Goal: Navigation & Orientation: Find specific page/section

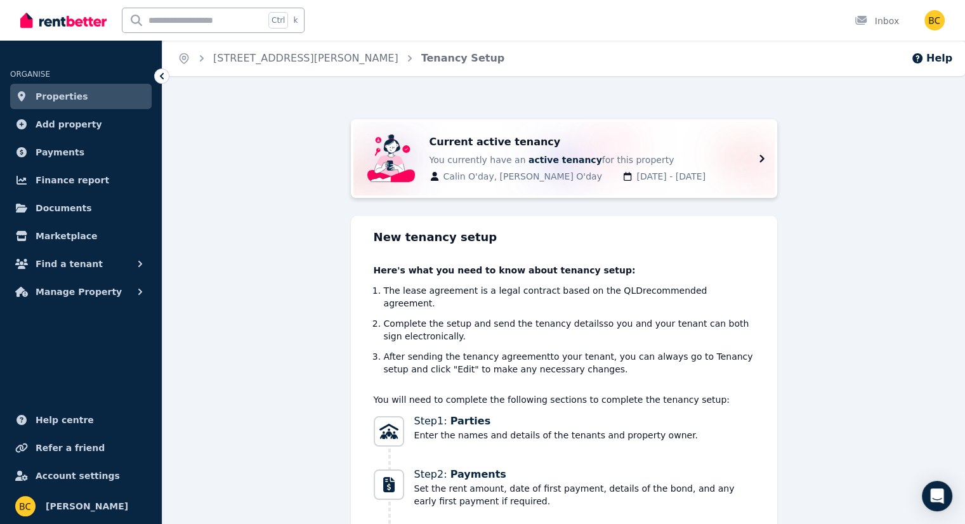
click at [656, 159] on span "You currently have an active tenancy for this property" at bounding box center [585, 160] width 310 height 13
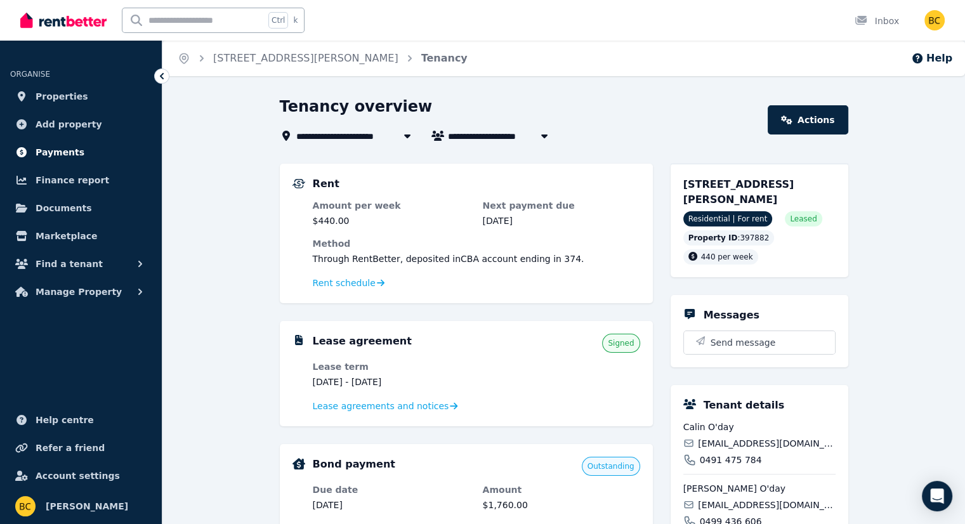
click at [66, 155] on span "Payments" at bounding box center [60, 152] width 49 height 15
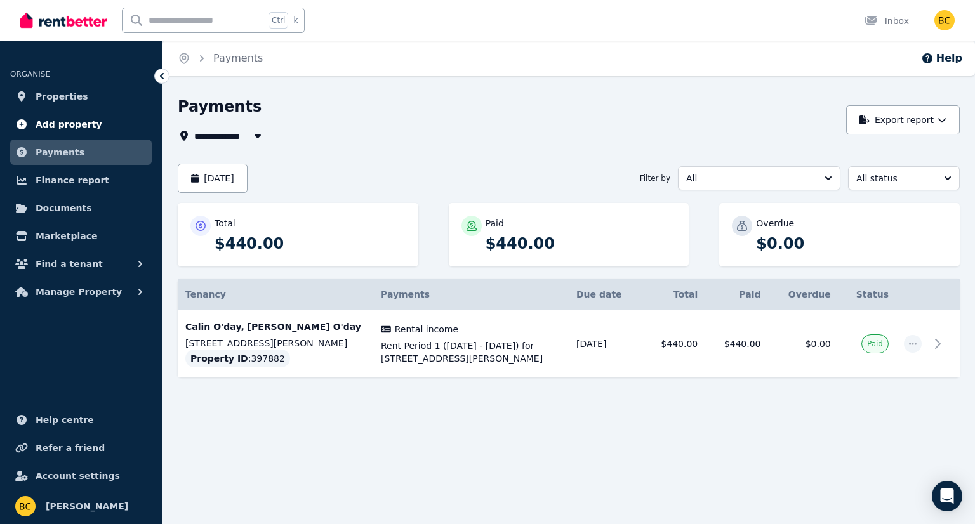
click at [69, 121] on span "Add property" at bounding box center [69, 124] width 67 height 15
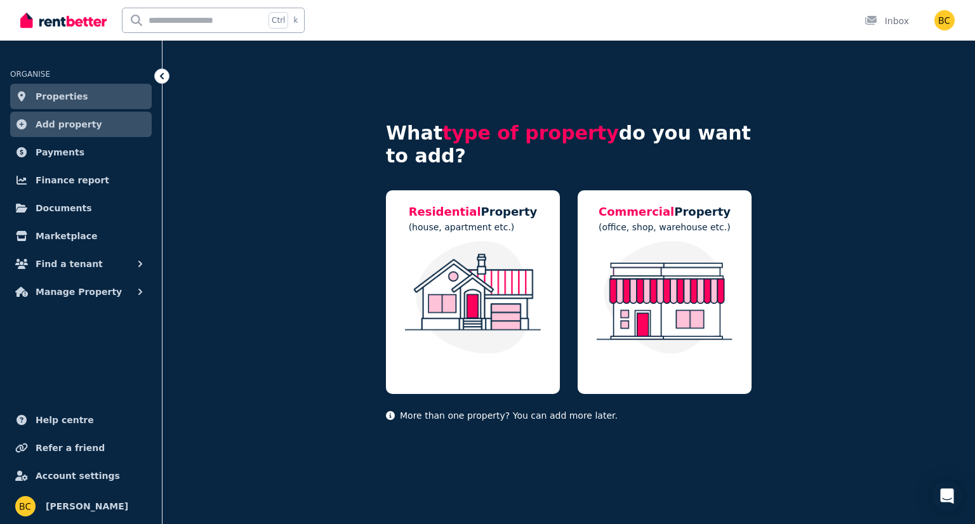
click at [49, 95] on span "Properties" at bounding box center [62, 96] width 53 height 15
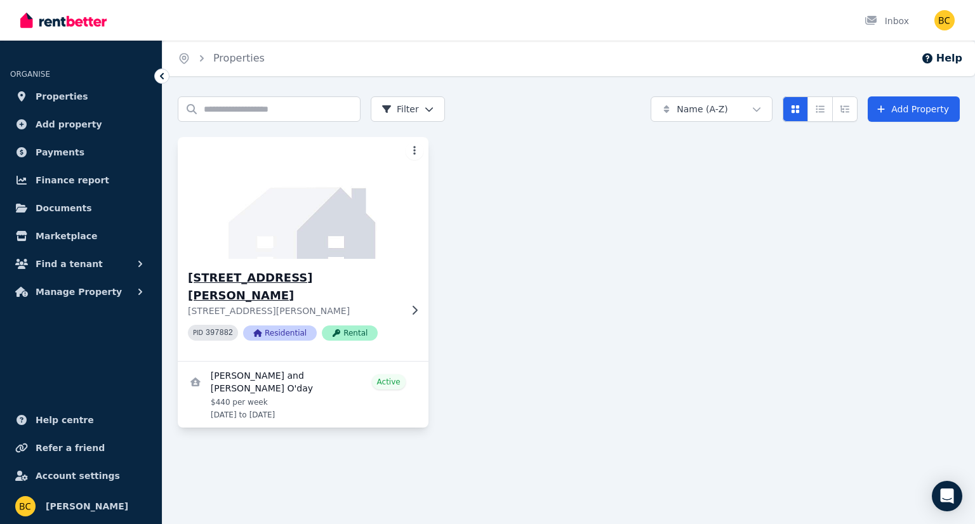
click at [372, 305] on p "[STREET_ADDRESS][PERSON_NAME]" at bounding box center [294, 311] width 213 height 13
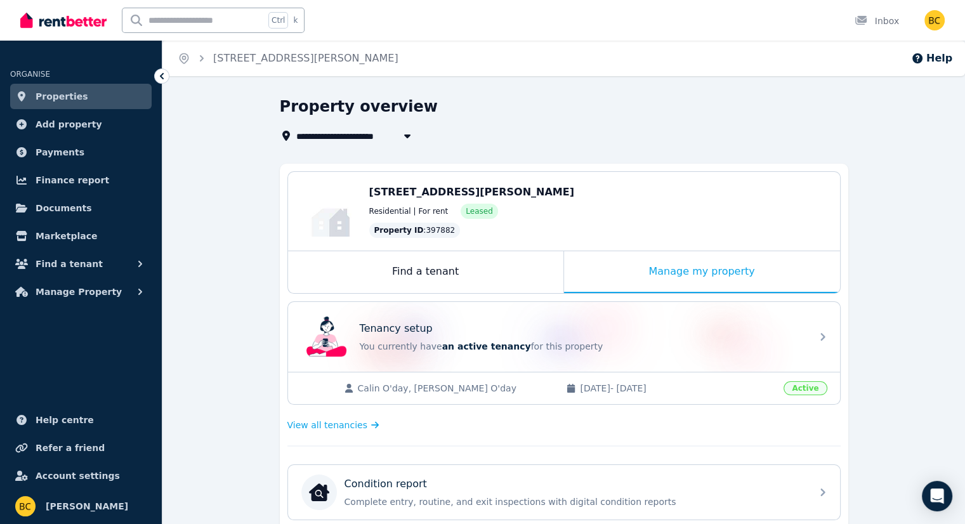
click at [164, 77] on icon at bounding box center [161, 76] width 13 height 13
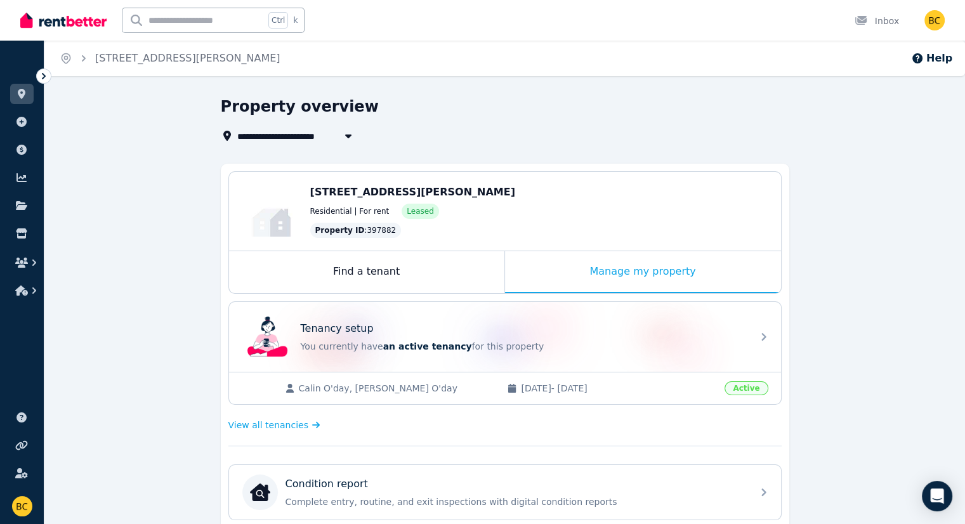
click at [50, 74] on div at bounding box center [43, 76] width 15 height 15
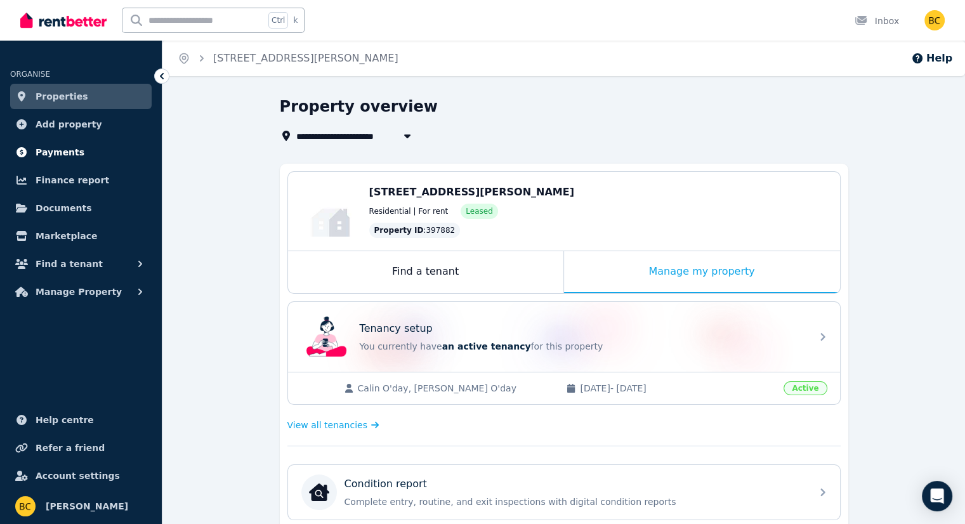
click at [105, 154] on link "Payments" at bounding box center [81, 152] width 142 height 25
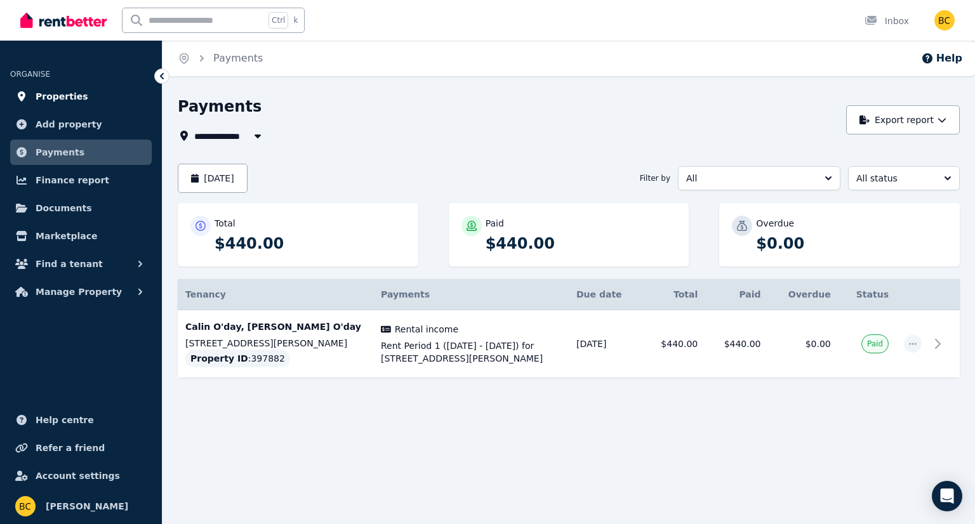
click at [96, 95] on link "Properties" at bounding box center [81, 96] width 142 height 25
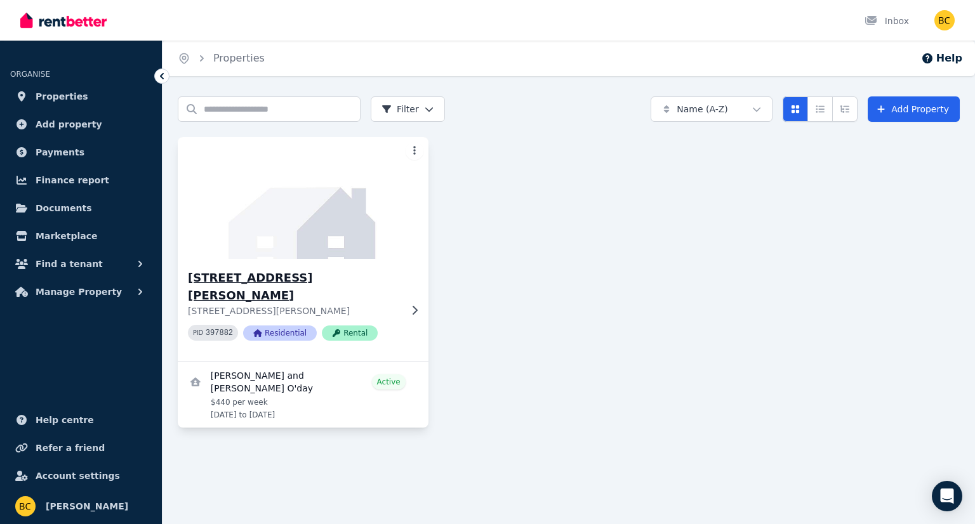
click at [379, 306] on div "[STREET_ADDRESS][GEOGRAPHIC_DATA][PERSON_NAME][STREET_ADDRESS][PERSON_NAME] PID…" at bounding box center [294, 310] width 213 height 82
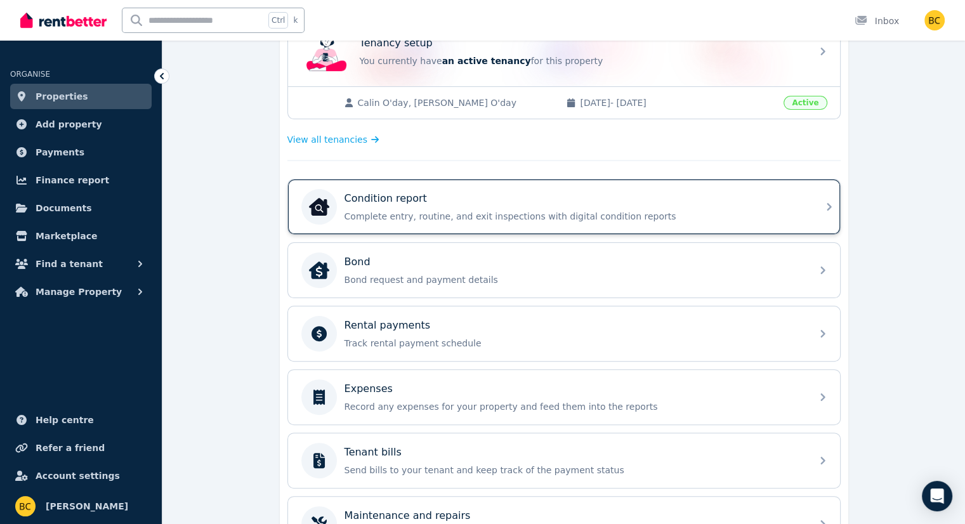
scroll to position [317, 0]
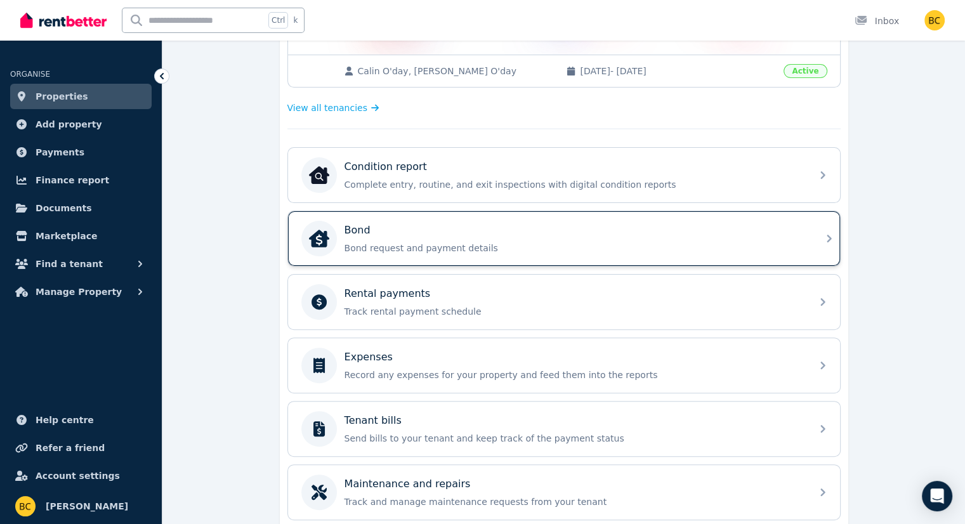
click at [591, 244] on p "Bond request and payment details" at bounding box center [574, 248] width 459 height 13
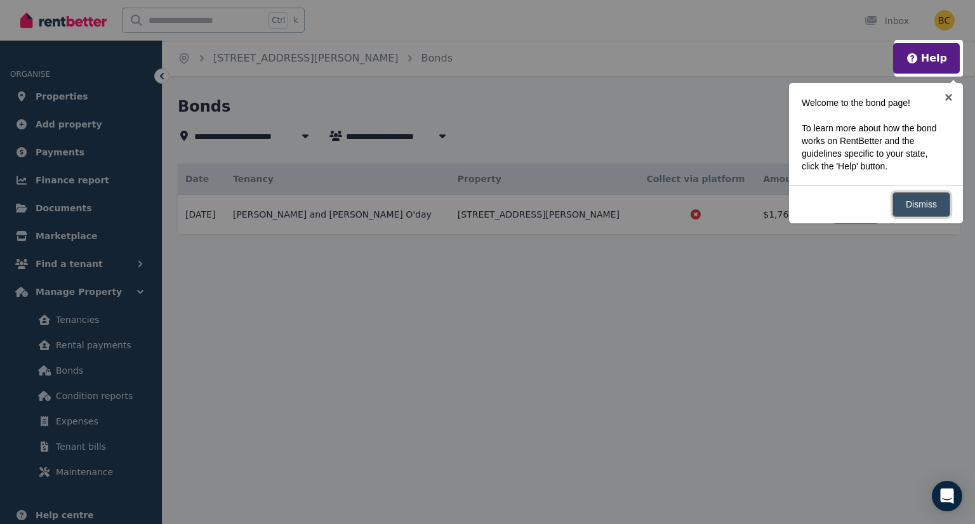
click at [924, 206] on link "Dismiss" at bounding box center [921, 204] width 58 height 25
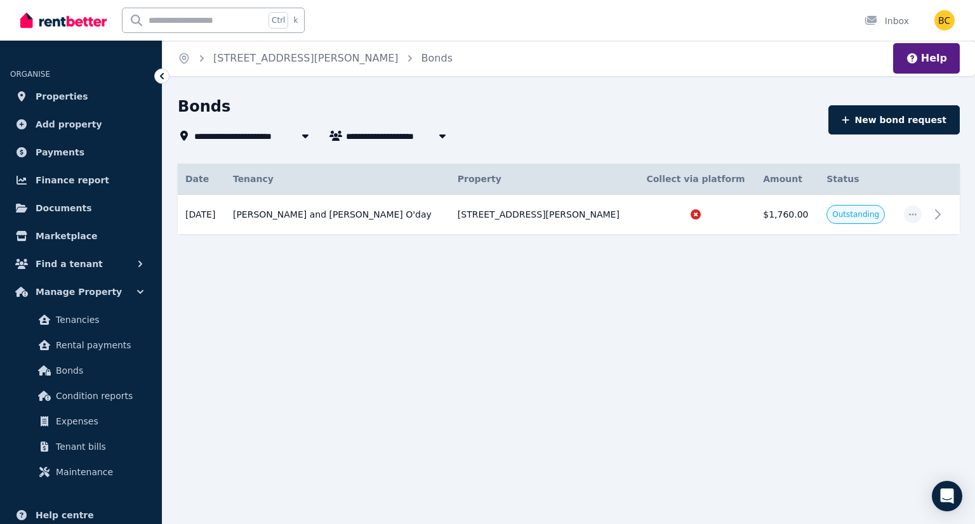
click at [161, 77] on icon at bounding box center [161, 76] width 13 height 13
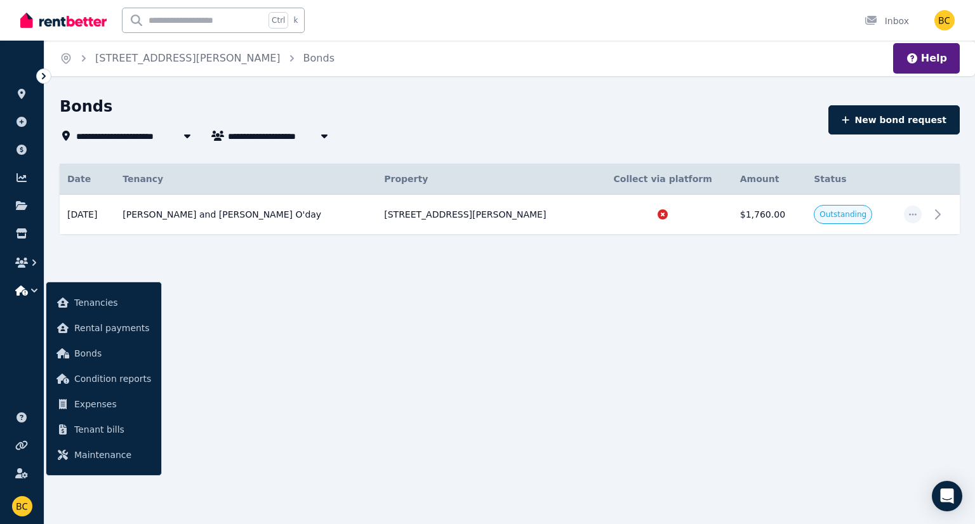
click at [36, 77] on span "ORGANISE" at bounding box center [30, 74] width 40 height 9
click at [46, 72] on icon at bounding box center [43, 76] width 13 height 13
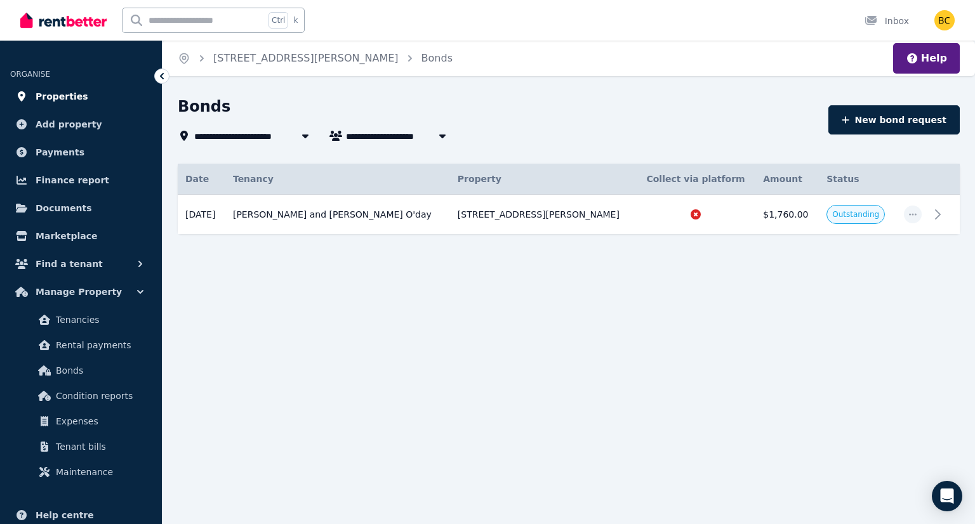
click at [71, 95] on span "Properties" at bounding box center [62, 96] width 53 height 15
